Goal: Task Accomplishment & Management: Manage account settings

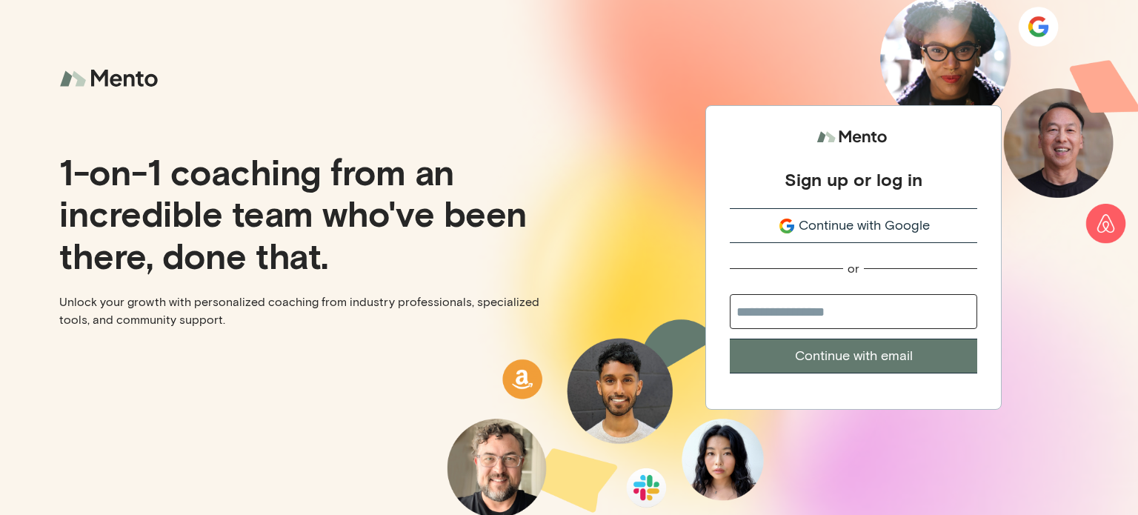
click at [917, 225] on span "Continue with Google" at bounding box center [864, 226] width 131 height 20
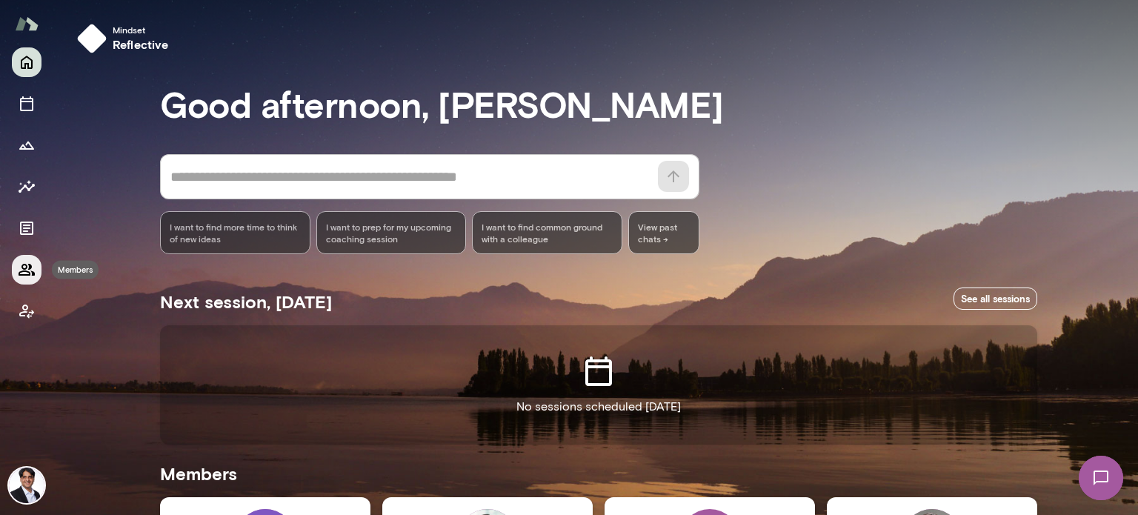
click at [25, 270] on icon "Members" at bounding box center [27, 270] width 18 height 18
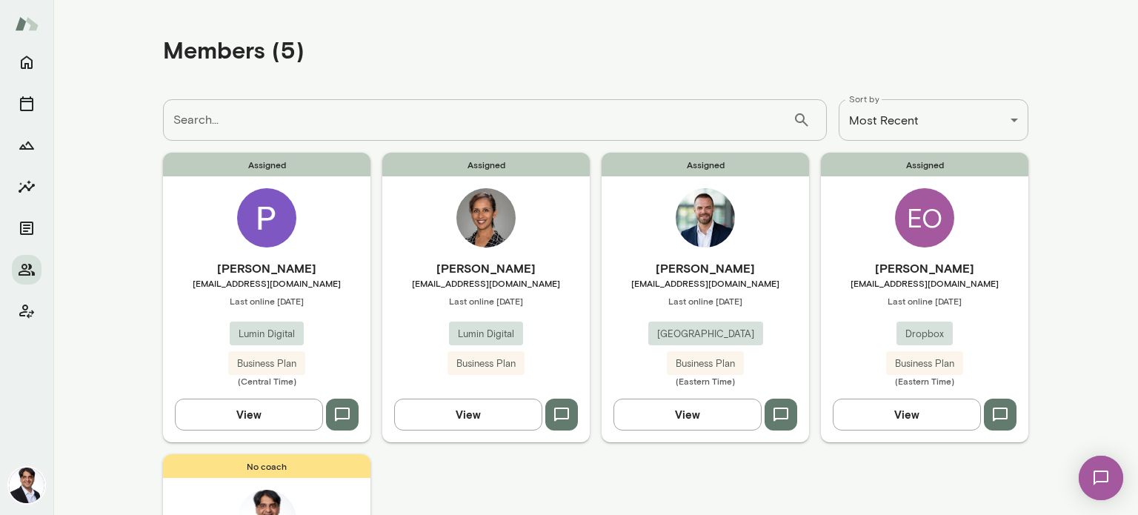
click at [686, 285] on span "jdemers@junipersquare.com" at bounding box center [705, 283] width 207 height 12
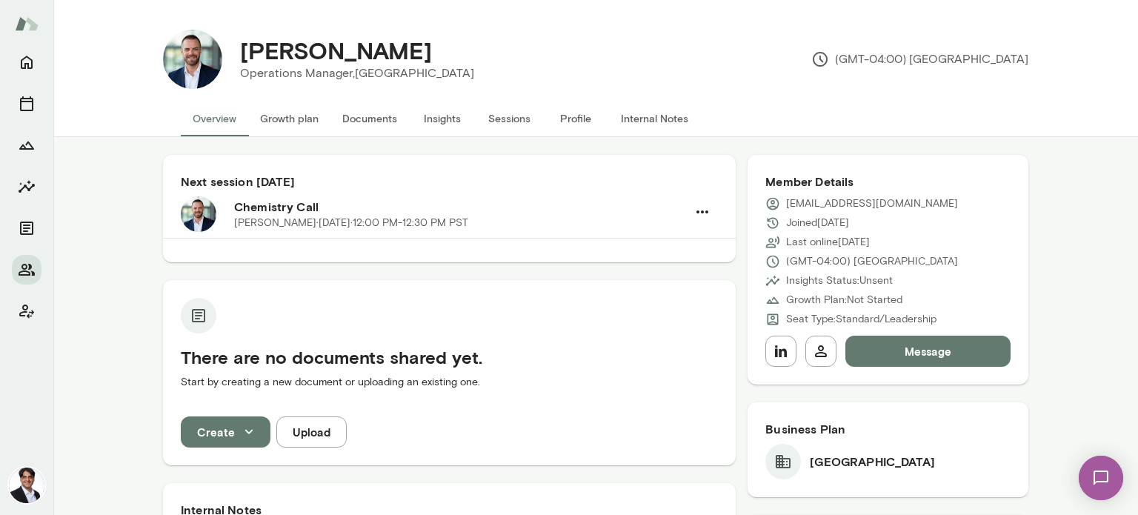
click at [276, 125] on button "Growth plan" at bounding box center [289, 119] width 82 height 36
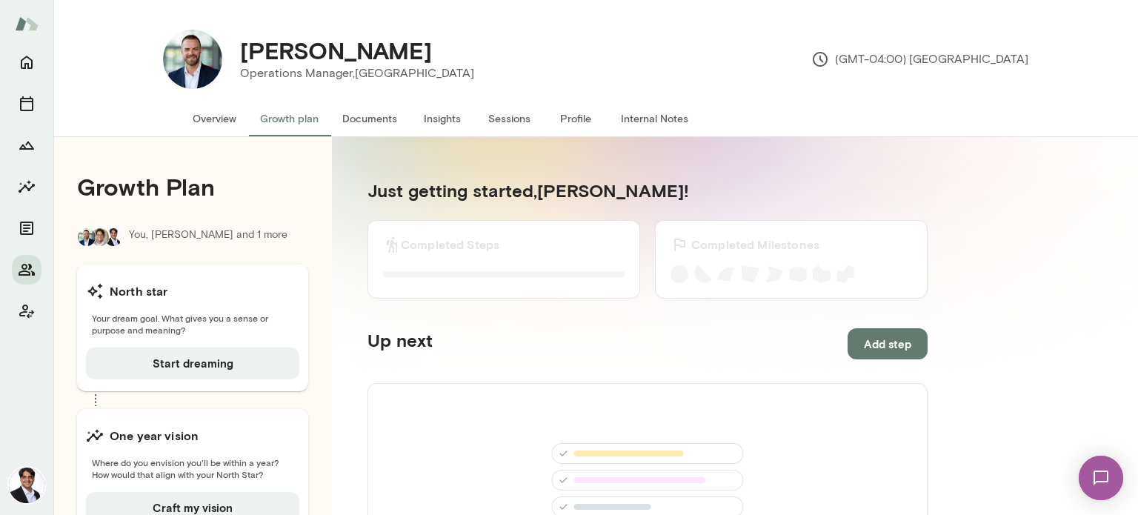
click at [228, 116] on button "Overview" at bounding box center [214, 119] width 67 height 36
